Goal: Information Seeking & Learning: Learn about a topic

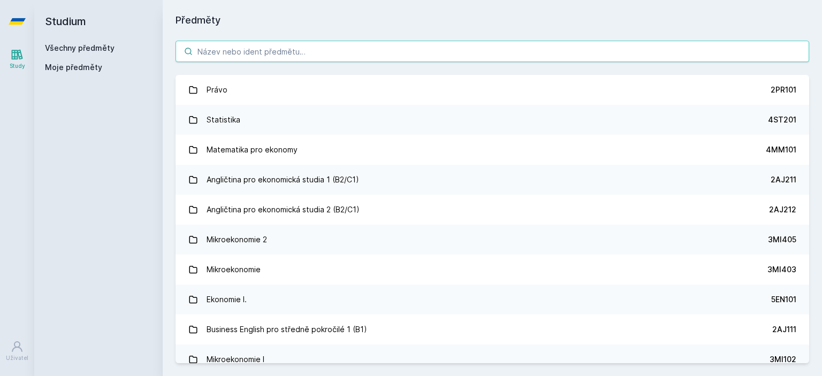
click at [227, 55] on input "search" at bounding box center [493, 51] width 634 height 21
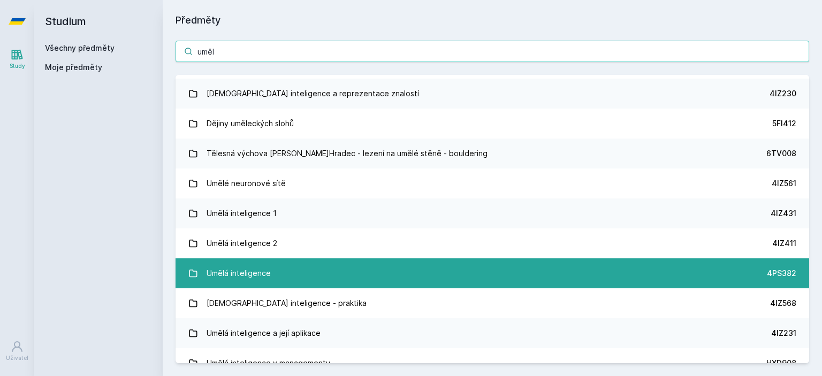
scroll to position [41, 0]
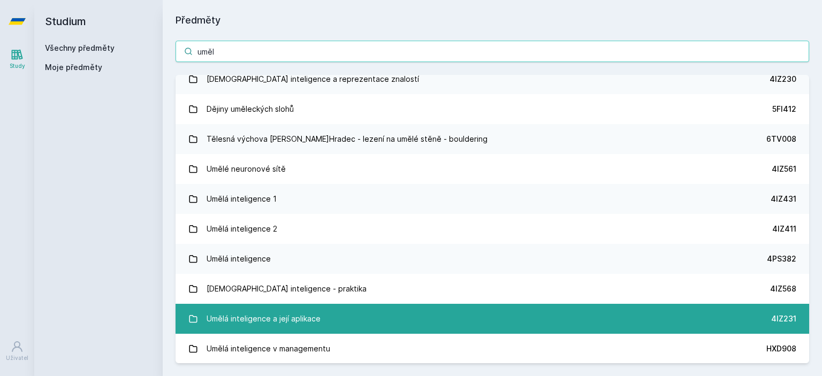
type input "uměl"
click at [300, 308] on div "Umělá inteligence a její aplikace" at bounding box center [264, 318] width 114 height 21
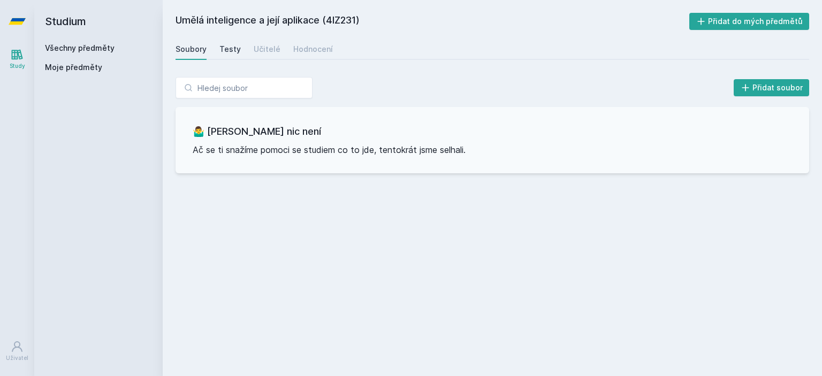
click at [235, 51] on div "Testy" at bounding box center [229, 49] width 21 height 11
click at [268, 50] on div "Učitelé" at bounding box center [267, 49] width 27 height 11
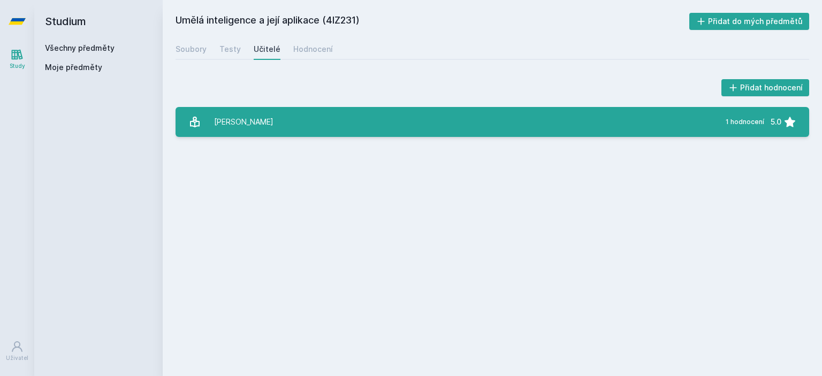
click at [276, 128] on link "[PERSON_NAME] 1 hodnocení 5.0" at bounding box center [493, 122] width 634 height 30
